Goal: Information Seeking & Learning: Learn about a topic

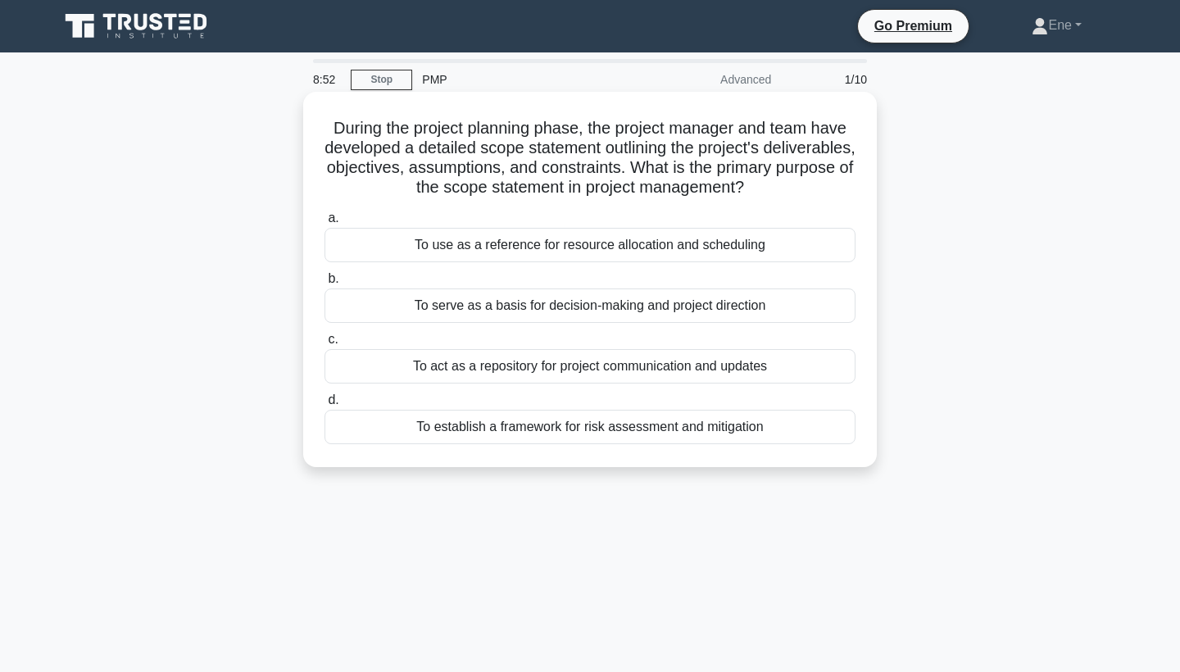
click at [605, 311] on div "To serve as a basis for decision-making and project direction" at bounding box center [589, 305] width 531 height 34
click at [324, 284] on input "b. To serve as a basis for decision-making and project direction" at bounding box center [324, 279] width 0 height 11
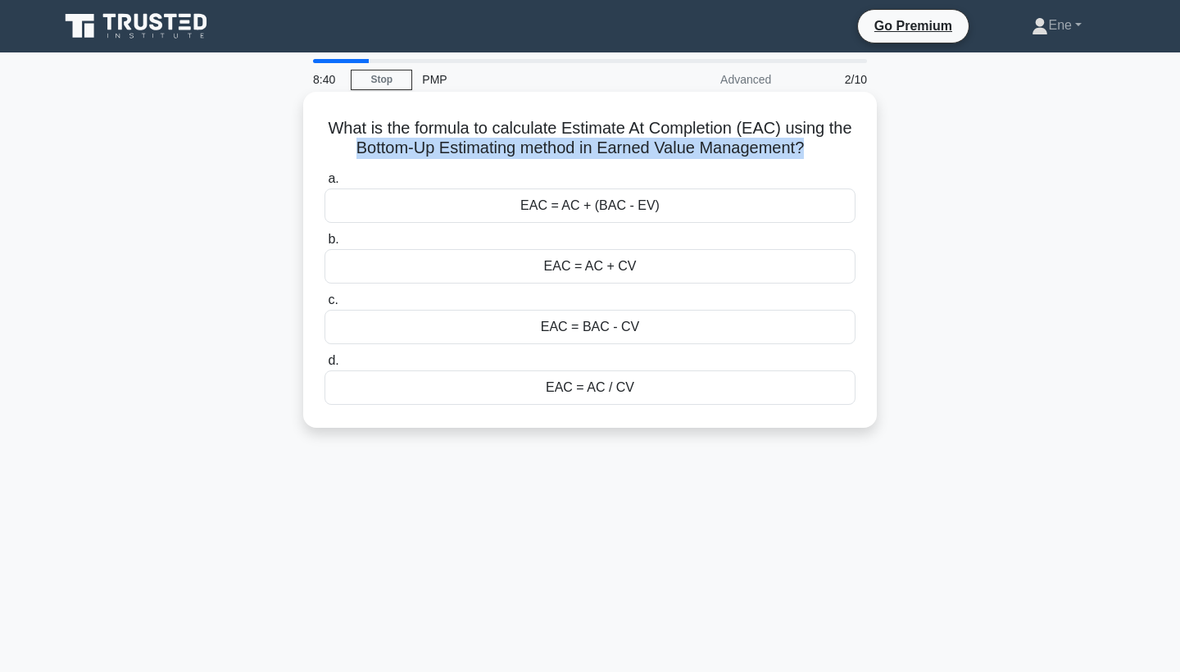
drag, startPoint x: 353, startPoint y: 150, endPoint x: 810, endPoint y: 167, distance: 456.7
click at [810, 167] on div "What is the formula to calculate Estimate At Completion (EAC) using the Bottom-…" at bounding box center [590, 259] width 560 height 323
copy div "Bottom-Up Estimating method in Earned Value Management? .spinner_0XTQ{transform…"
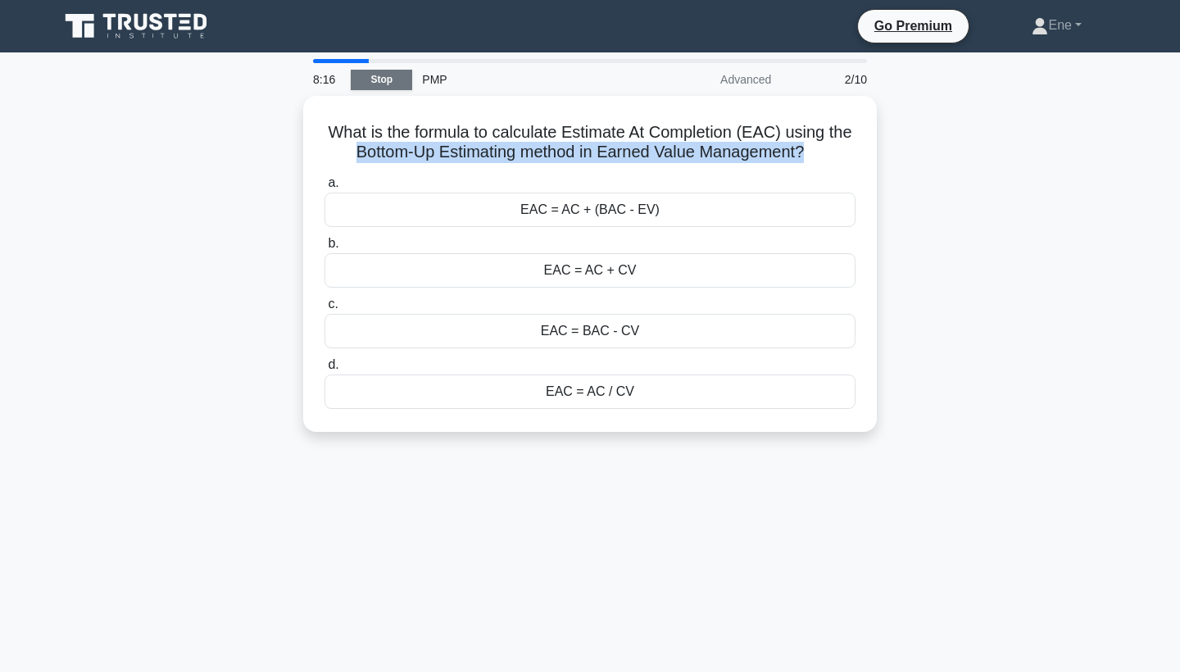
click at [379, 87] on link "Stop" at bounding box center [381, 80] width 61 height 20
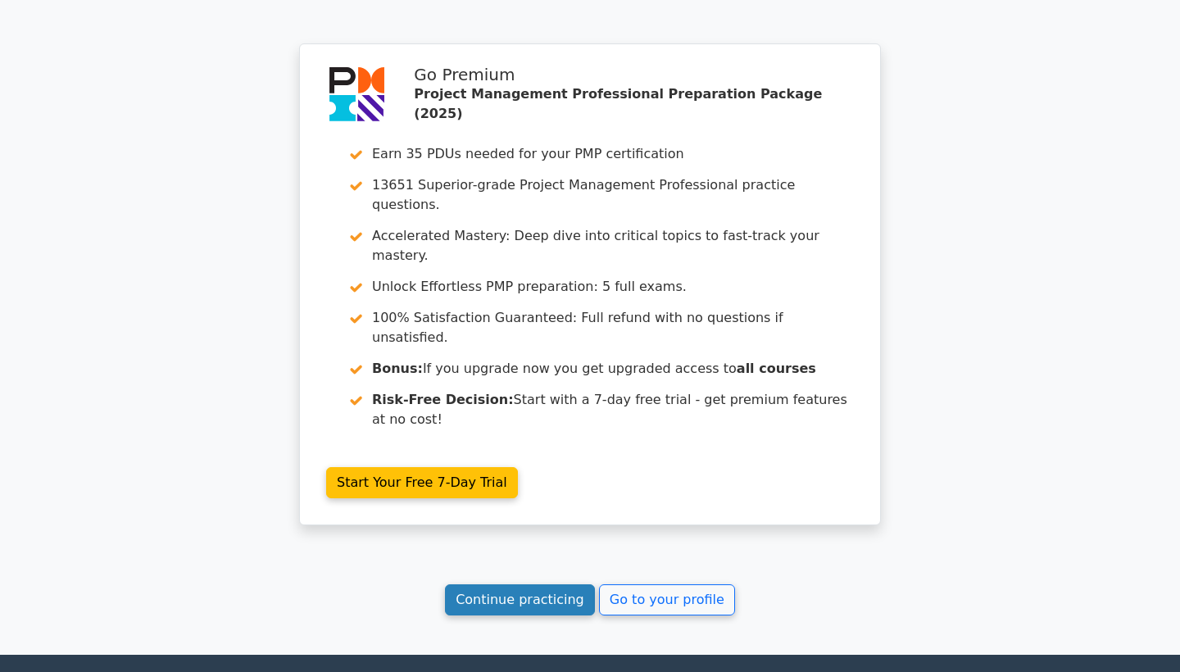
scroll to position [2327, 0]
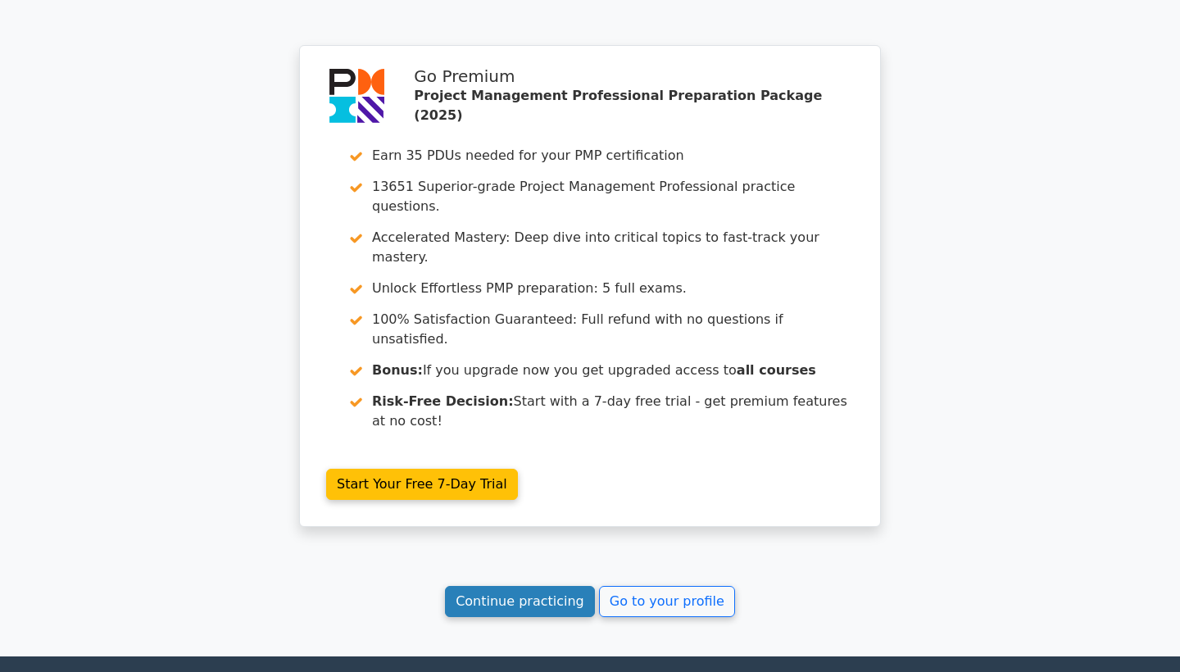
click at [511, 586] on link "Continue practicing" at bounding box center [520, 601] width 150 height 31
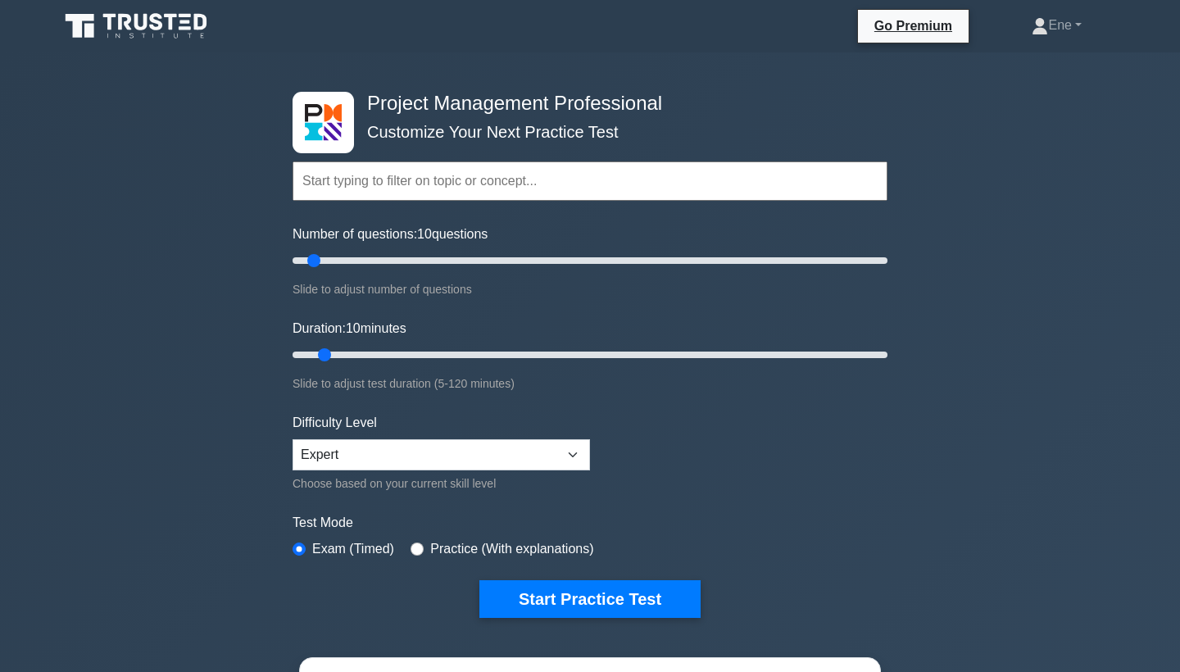
click at [532, 183] on input "text" at bounding box center [590, 180] width 595 height 39
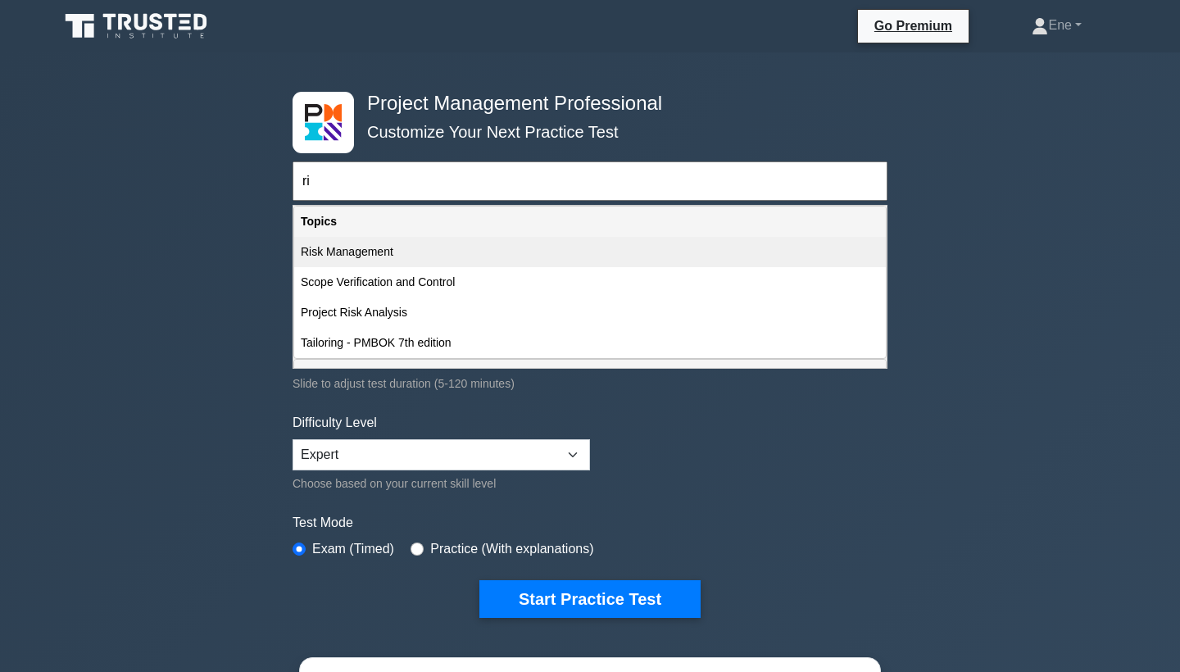
click at [438, 247] on div "Risk Management" at bounding box center [590, 252] width 592 height 30
type input "Risk Management"
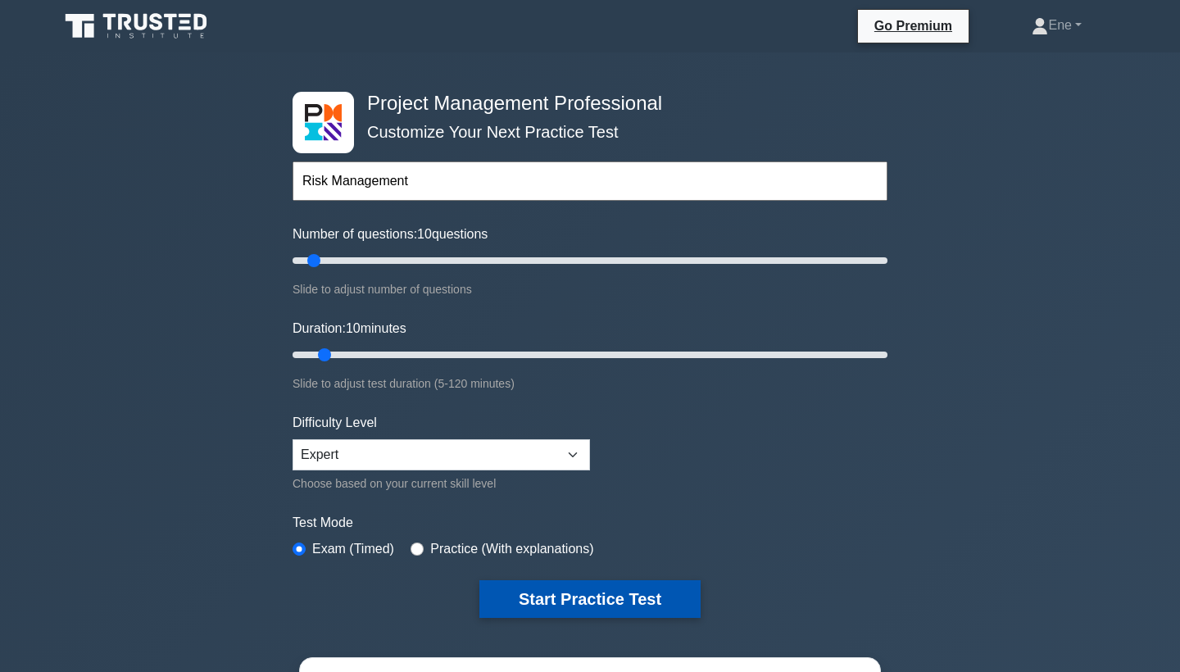
click at [577, 587] on button "Start Practice Test" at bounding box center [589, 599] width 221 height 38
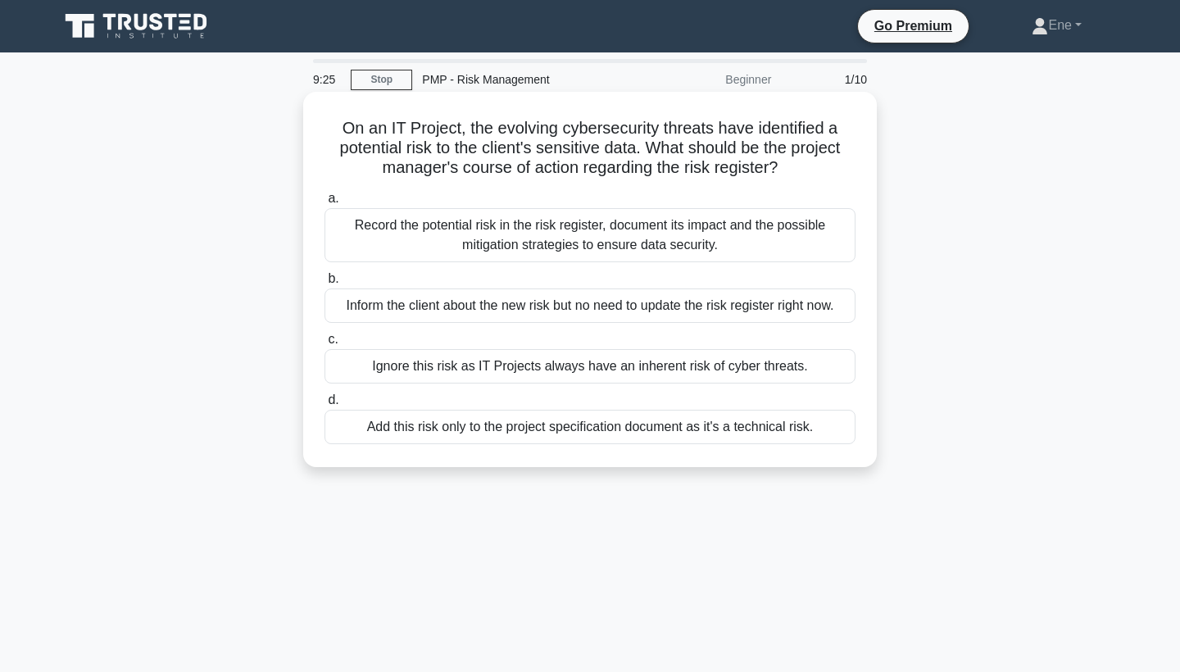
click at [590, 238] on div "Record the potential risk in the risk register, document its impact and the pos…" at bounding box center [589, 235] width 531 height 54
click at [324, 204] on input "a. Record the potential risk in the risk register, document its impact and the …" at bounding box center [324, 198] width 0 height 11
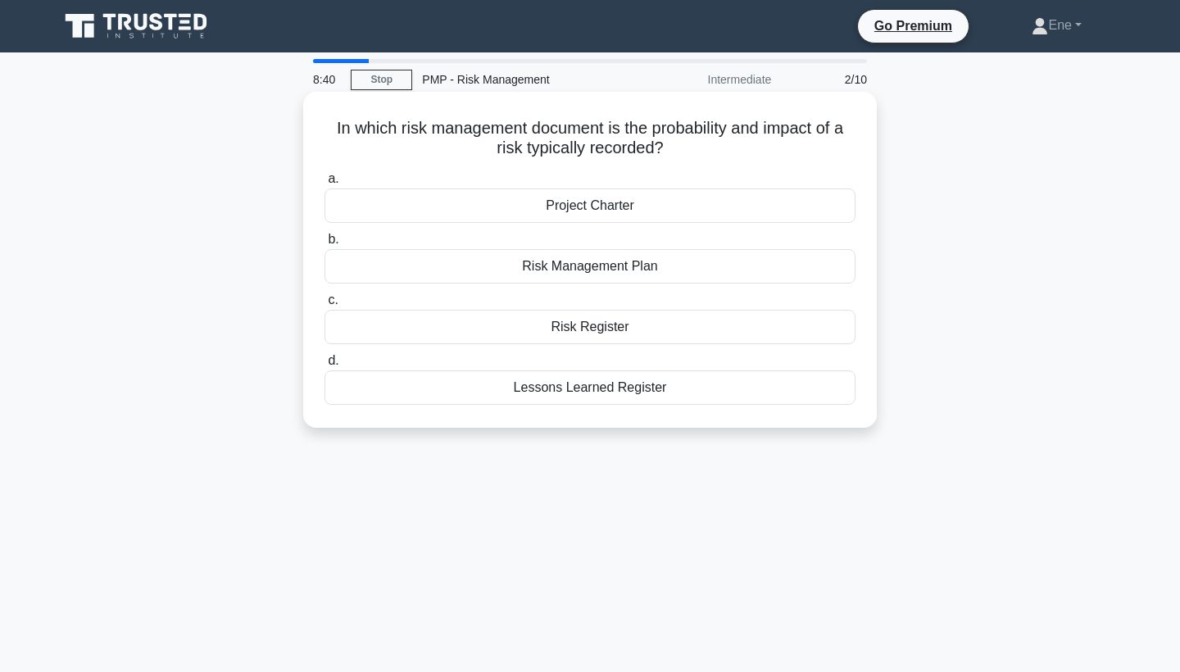
click at [628, 332] on div "Risk Register" at bounding box center [589, 327] width 531 height 34
click at [324, 306] on input "c. Risk Register" at bounding box center [324, 300] width 0 height 11
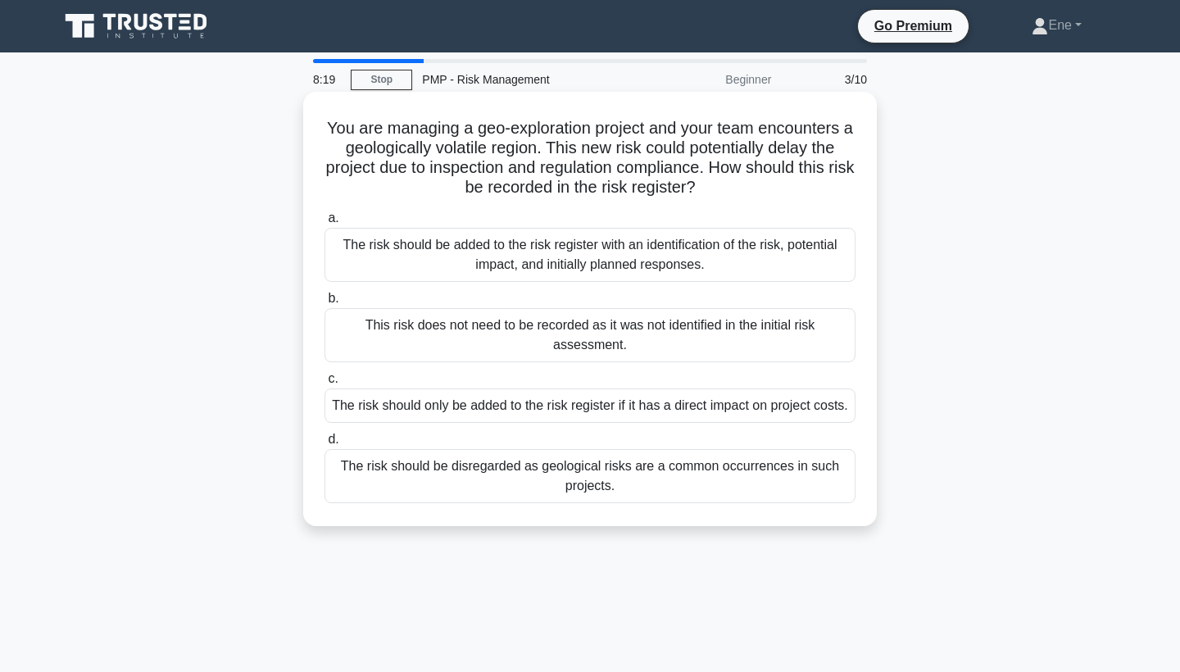
click at [584, 256] on div "The risk should be added to the risk register with an identification of the ris…" at bounding box center [589, 255] width 531 height 54
click at [324, 224] on input "a. The risk should be added to the risk register with an identification of the …" at bounding box center [324, 218] width 0 height 11
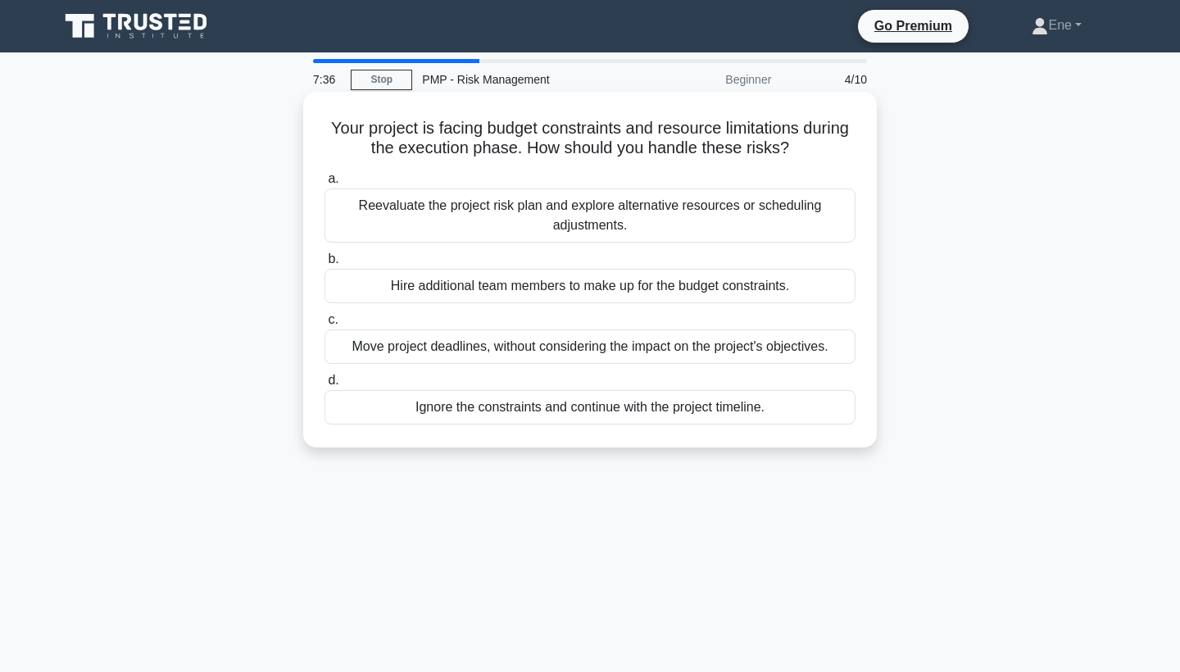
click at [581, 229] on div "Reevaluate the project risk plan and explore alternative resources or schedulin…" at bounding box center [589, 215] width 531 height 54
click at [324, 184] on input "a. Reevaluate the project risk plan and explore alternative resources or schedu…" at bounding box center [324, 179] width 0 height 11
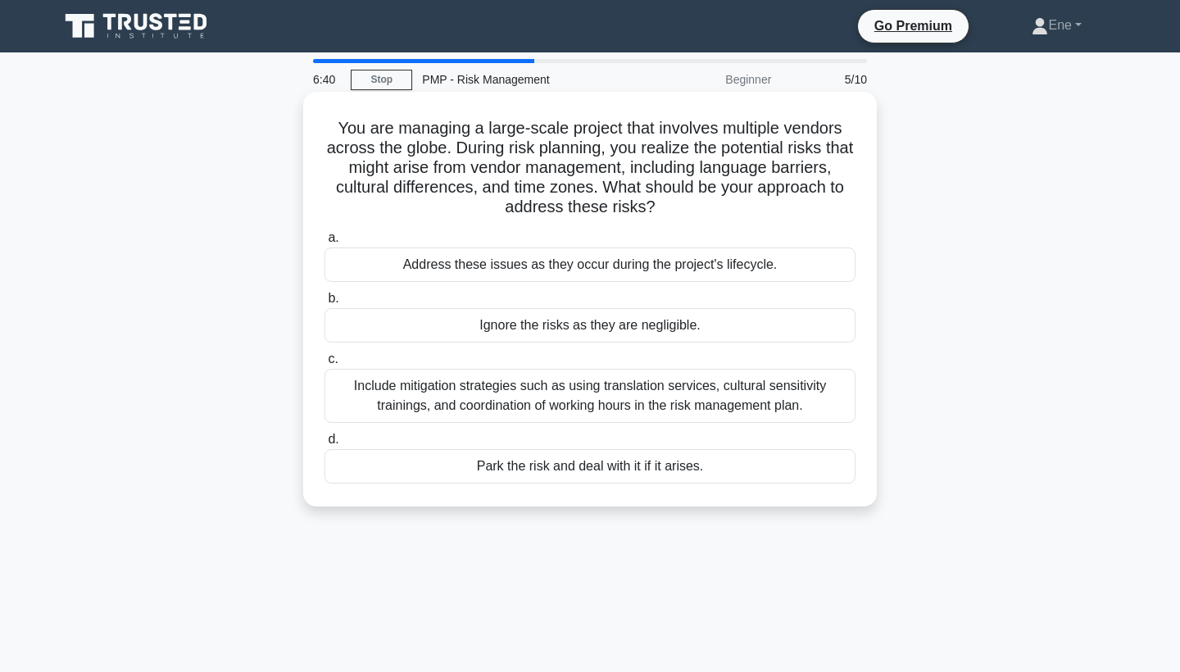
click at [565, 387] on div "Include mitigation strategies such as using translation services, cultural sens…" at bounding box center [589, 396] width 531 height 54
click at [324, 365] on input "c. Include mitigation strategies such as using translation services, cultural s…" at bounding box center [324, 359] width 0 height 11
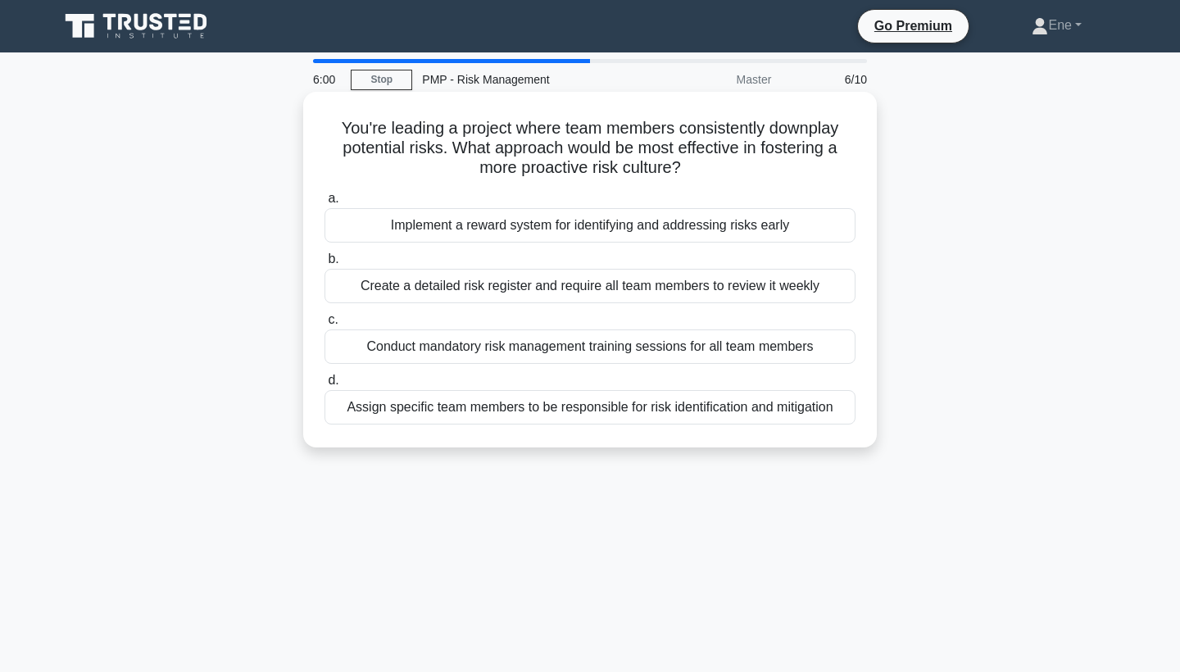
click at [471, 335] on div "Conduct mandatory risk management training sessions for all team members" at bounding box center [589, 346] width 531 height 34
click at [324, 325] on input "c. Conduct mandatory risk management training sessions for all team members" at bounding box center [324, 320] width 0 height 11
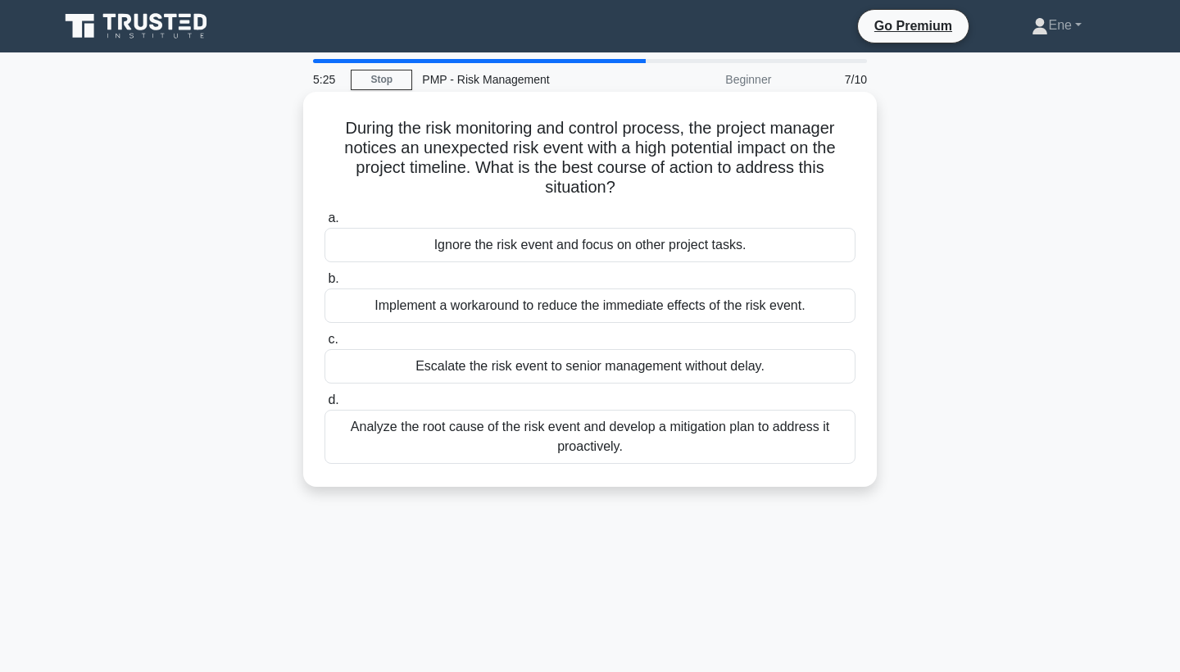
click at [481, 439] on div "Analyze the root cause of the risk event and develop a mitigation plan to addre…" at bounding box center [589, 437] width 531 height 54
click at [324, 406] on input "d. Analyze the root cause of the risk event and develop a mitigation plan to ad…" at bounding box center [324, 400] width 0 height 11
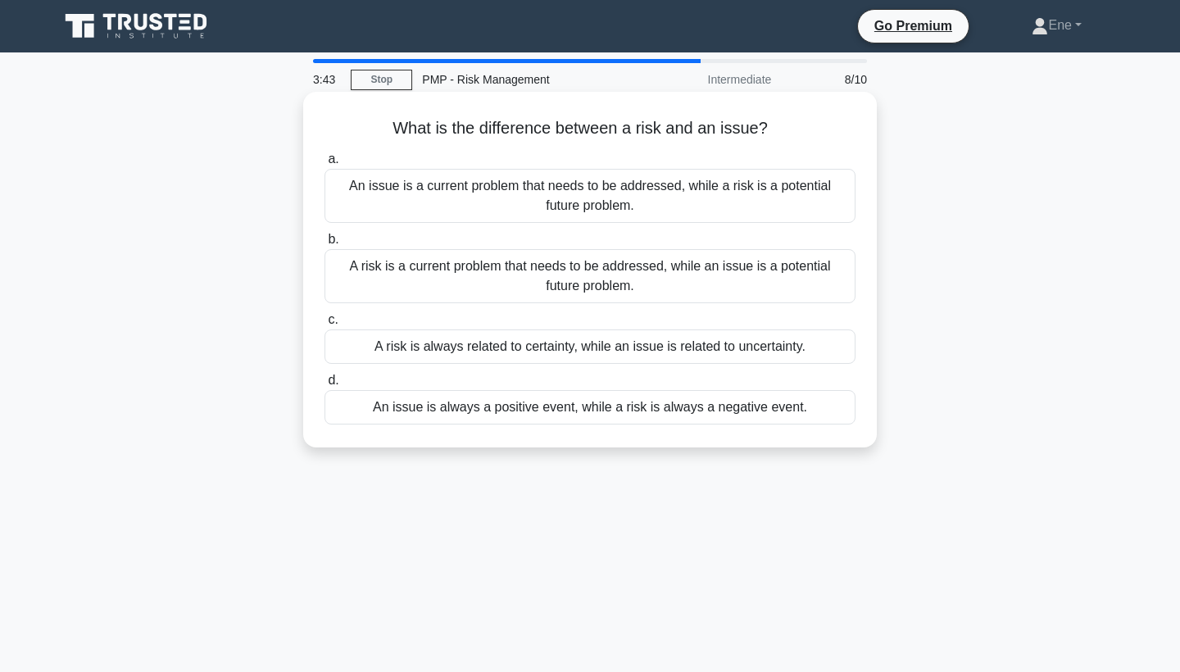
click at [559, 210] on div "An issue is a current problem that needs to be addressed, while a risk is a pot…" at bounding box center [589, 196] width 531 height 54
click at [324, 165] on input "a. An issue is a current problem that needs to be addressed, while a risk is a …" at bounding box center [324, 159] width 0 height 11
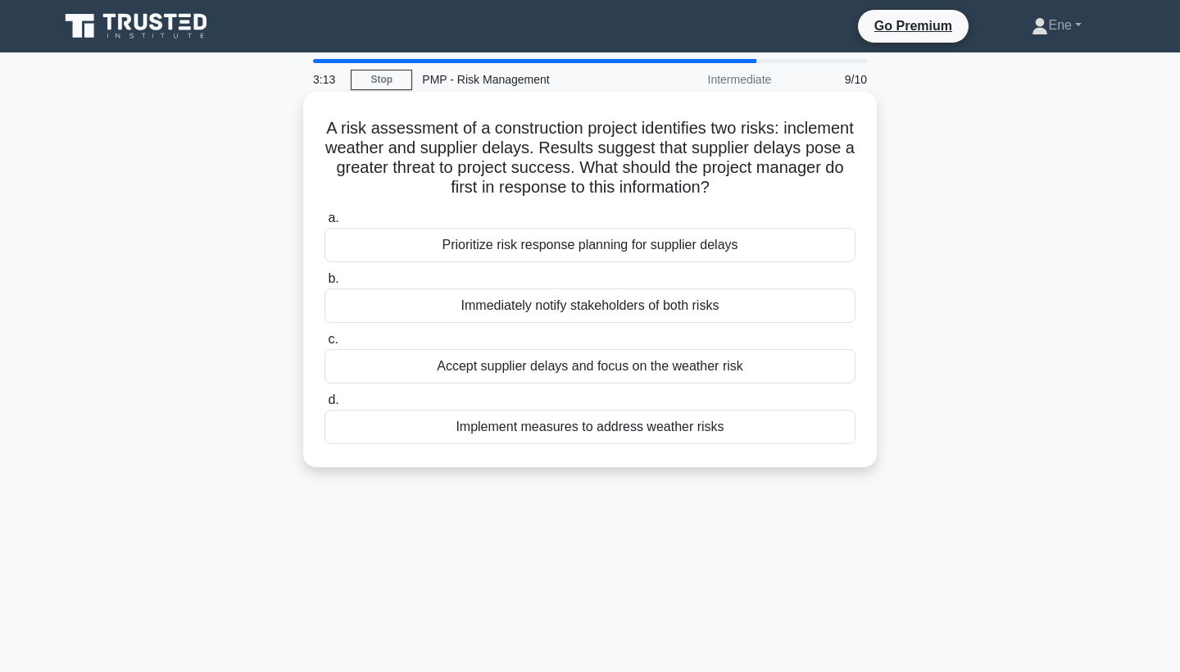
click at [596, 238] on div "Prioritize risk response planning for supplier delays" at bounding box center [589, 245] width 531 height 34
click at [324, 224] on input "a. Prioritize risk response planning for supplier delays" at bounding box center [324, 218] width 0 height 11
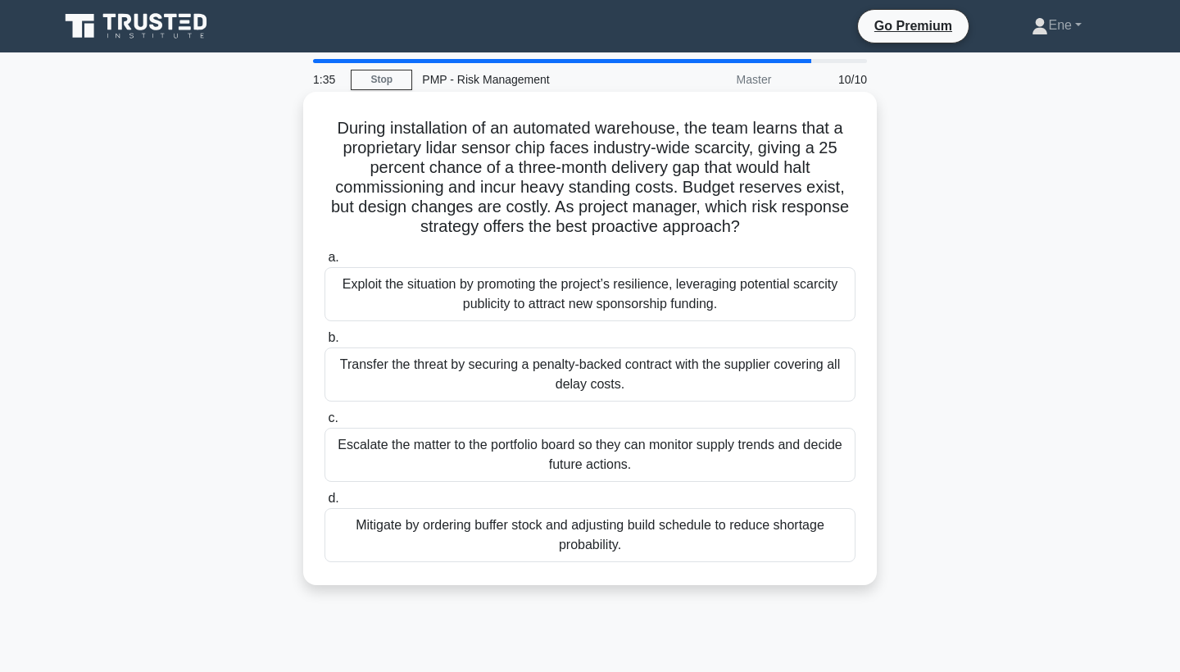
click at [449, 550] on div "Mitigate by ordering buffer stock and adjusting build schedule to reduce shorta…" at bounding box center [589, 535] width 531 height 54
click at [324, 504] on input "d. Mitigate by ordering buffer stock and adjusting build schedule to reduce sho…" at bounding box center [324, 498] width 0 height 11
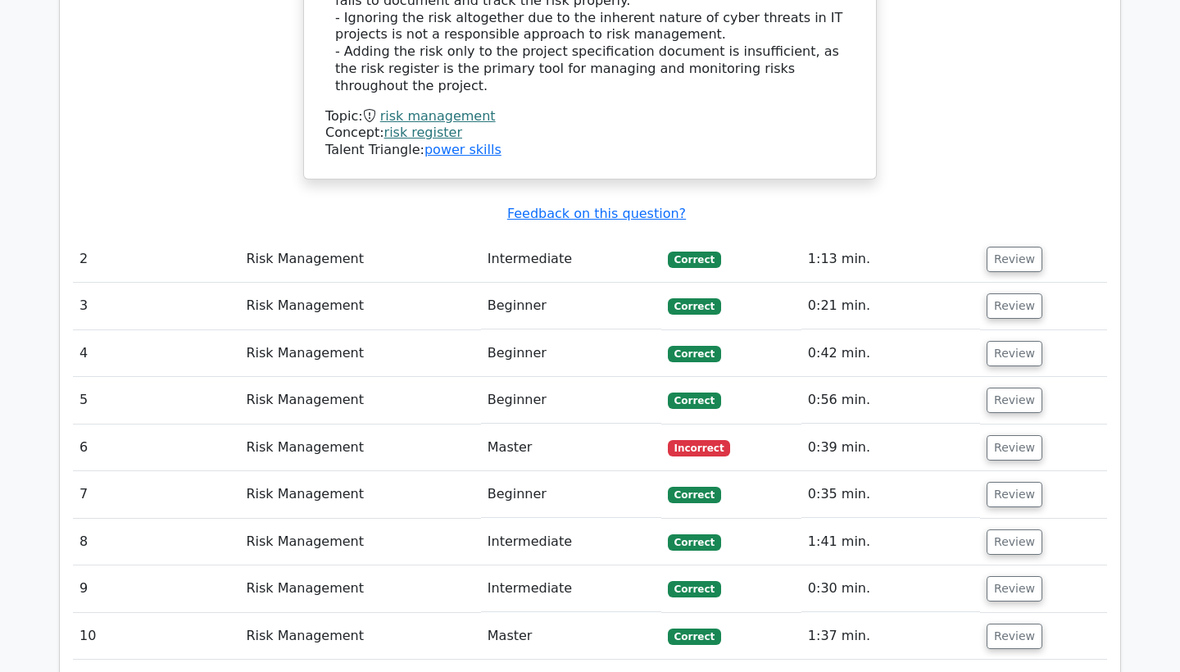
scroll to position [2031, 0]
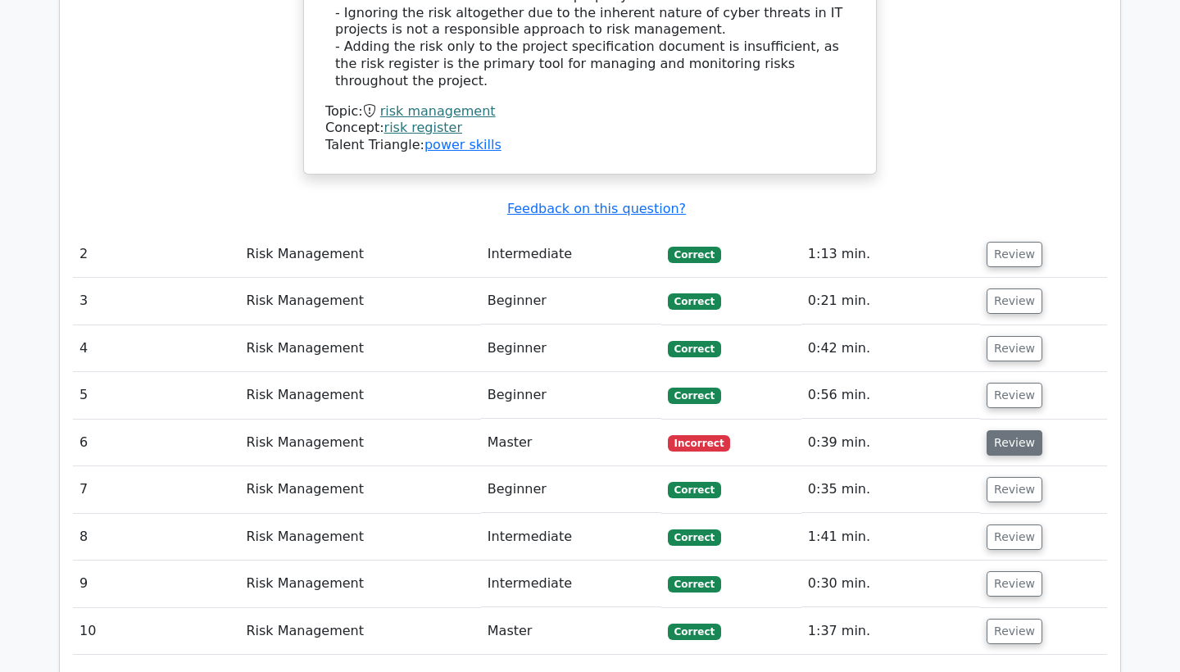
click at [995, 430] on button "Review" at bounding box center [1014, 442] width 56 height 25
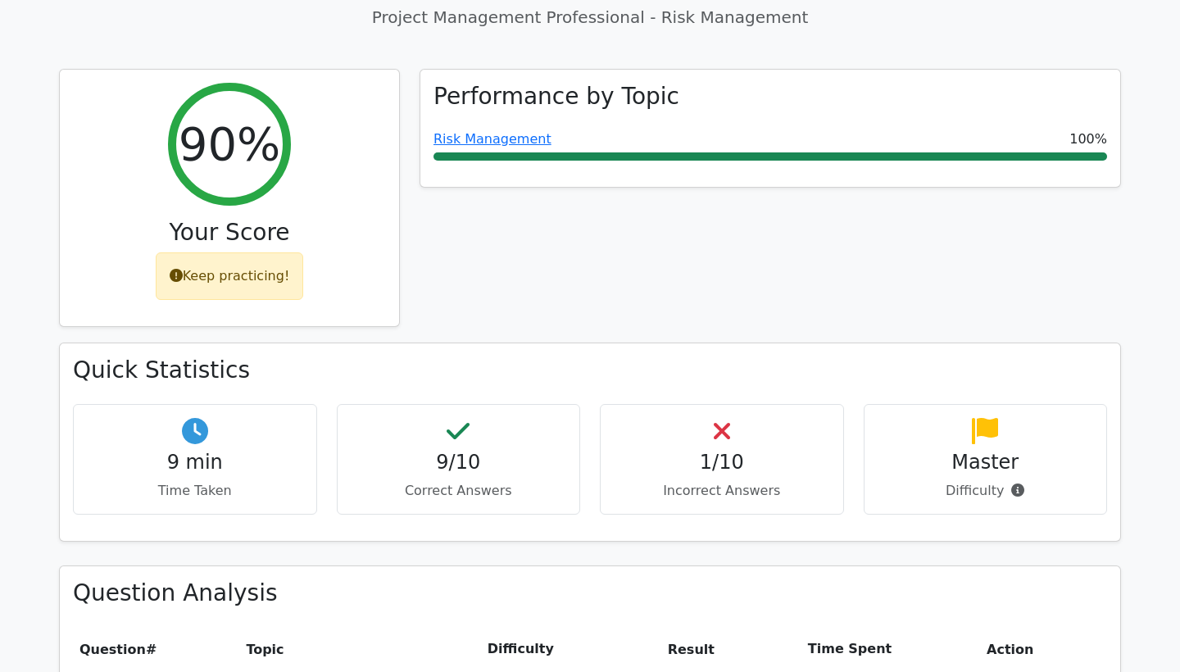
scroll to position [684, 0]
